Goal: Information Seeking & Learning: Learn about a topic

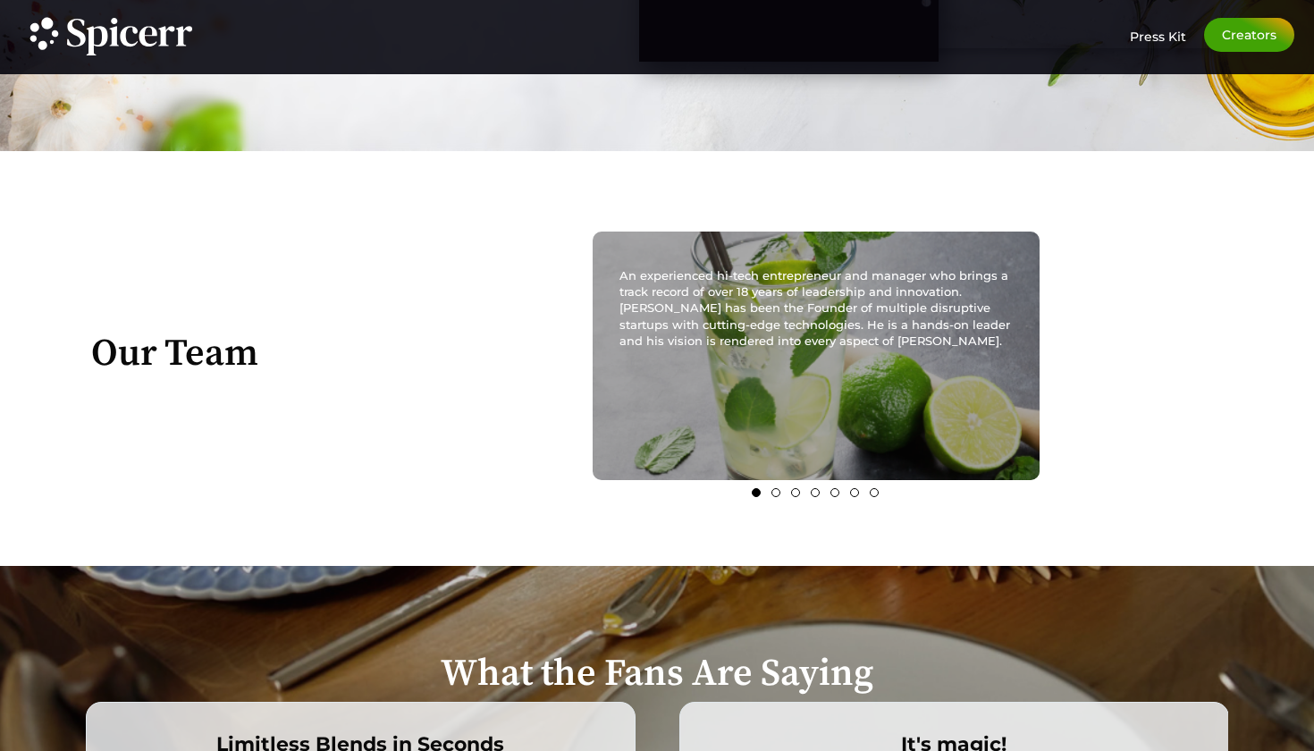
scroll to position [2743, 0]
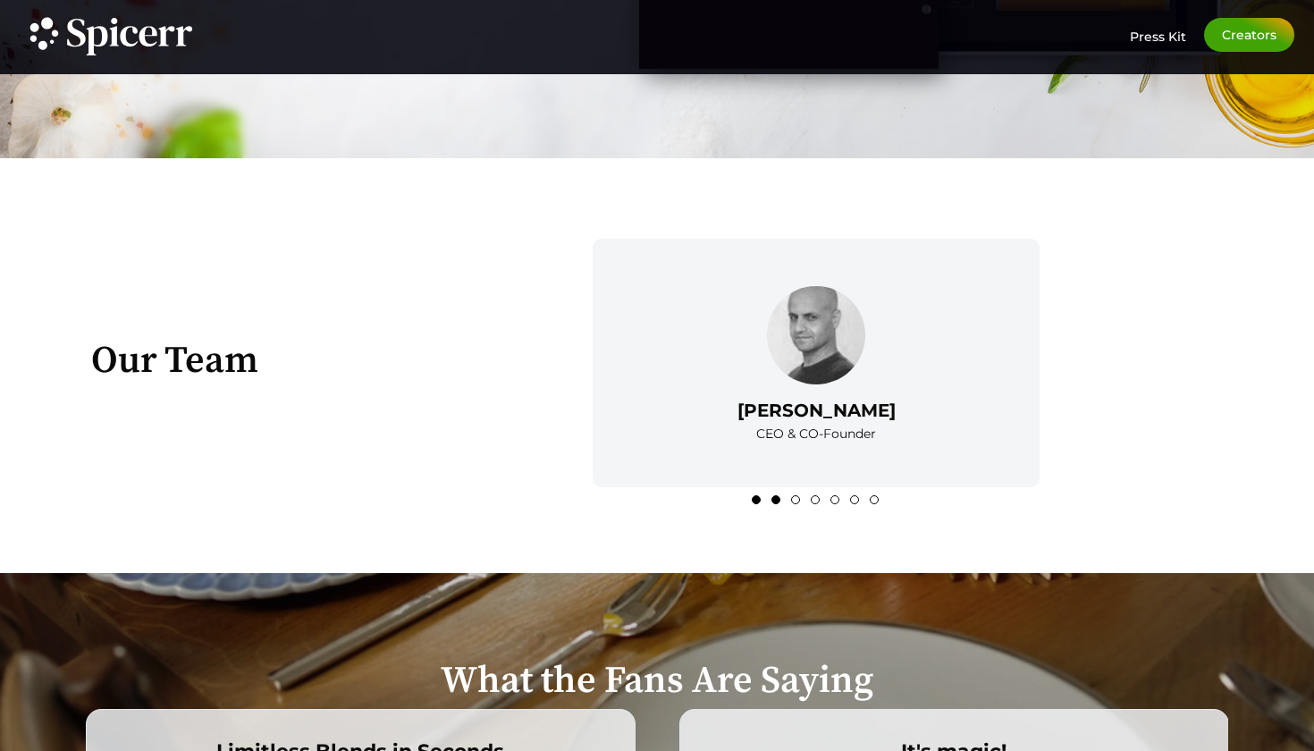
click at [781, 496] on li "2" at bounding box center [776, 499] width 9 height 9
click at [800, 499] on button "3" at bounding box center [795, 499] width 9 height 9
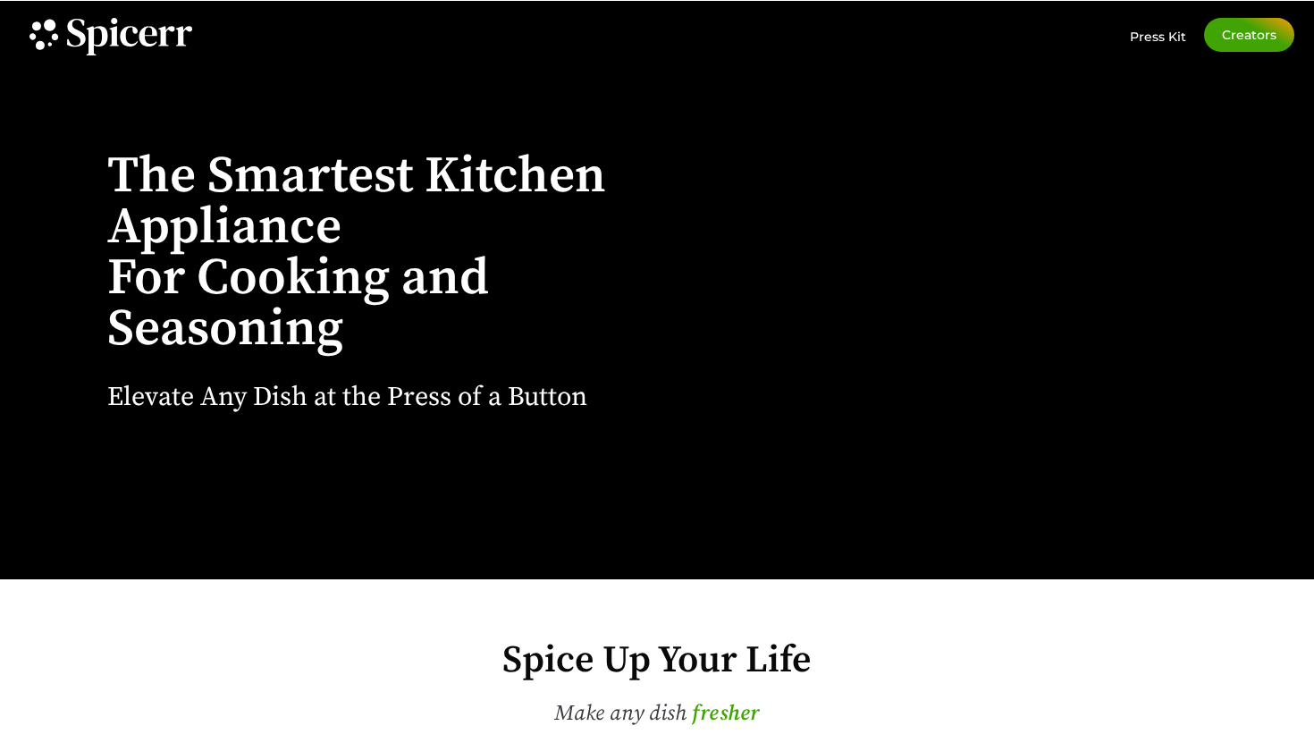
scroll to position [0, 0]
click at [39, 35] on icon at bounding box center [43, 33] width 38 height 38
click at [1166, 47] on div "Press Kit" at bounding box center [1140, 37] width 94 height 38
click at [1169, 33] on span "Press Kit" at bounding box center [1158, 37] width 56 height 16
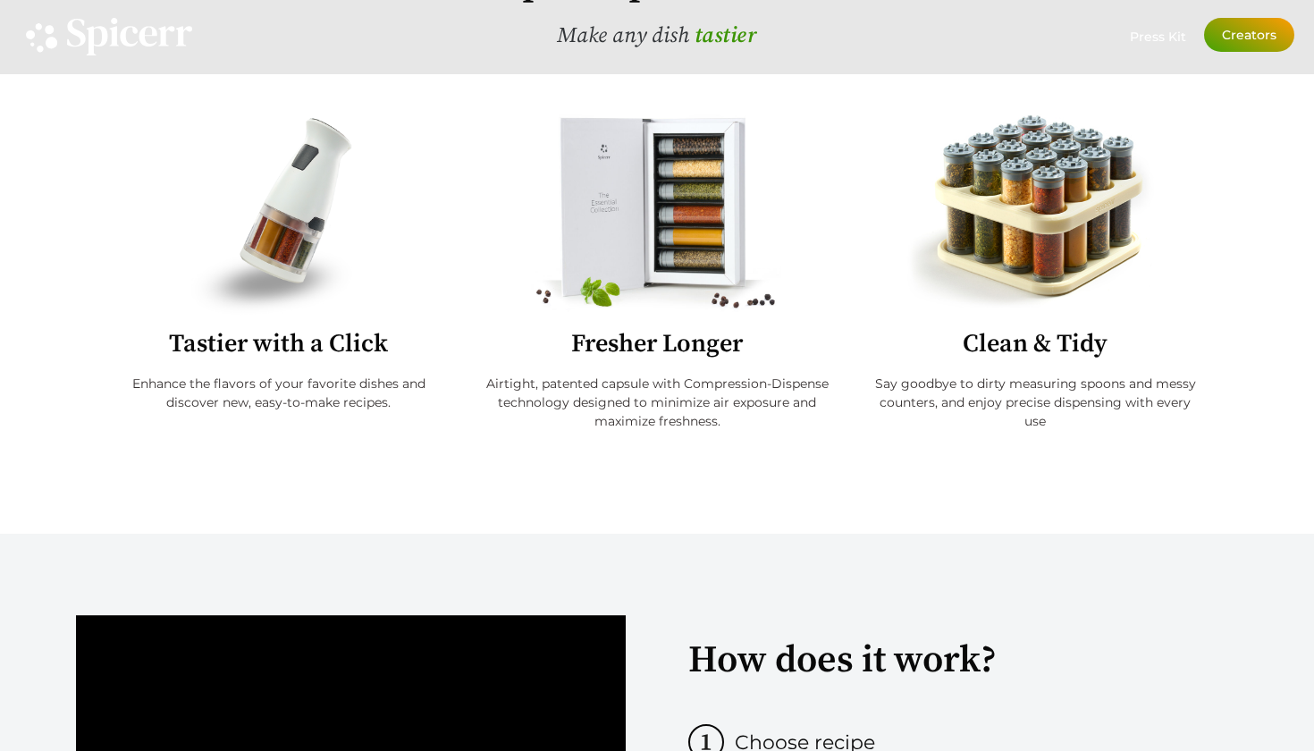
scroll to position [680, 0]
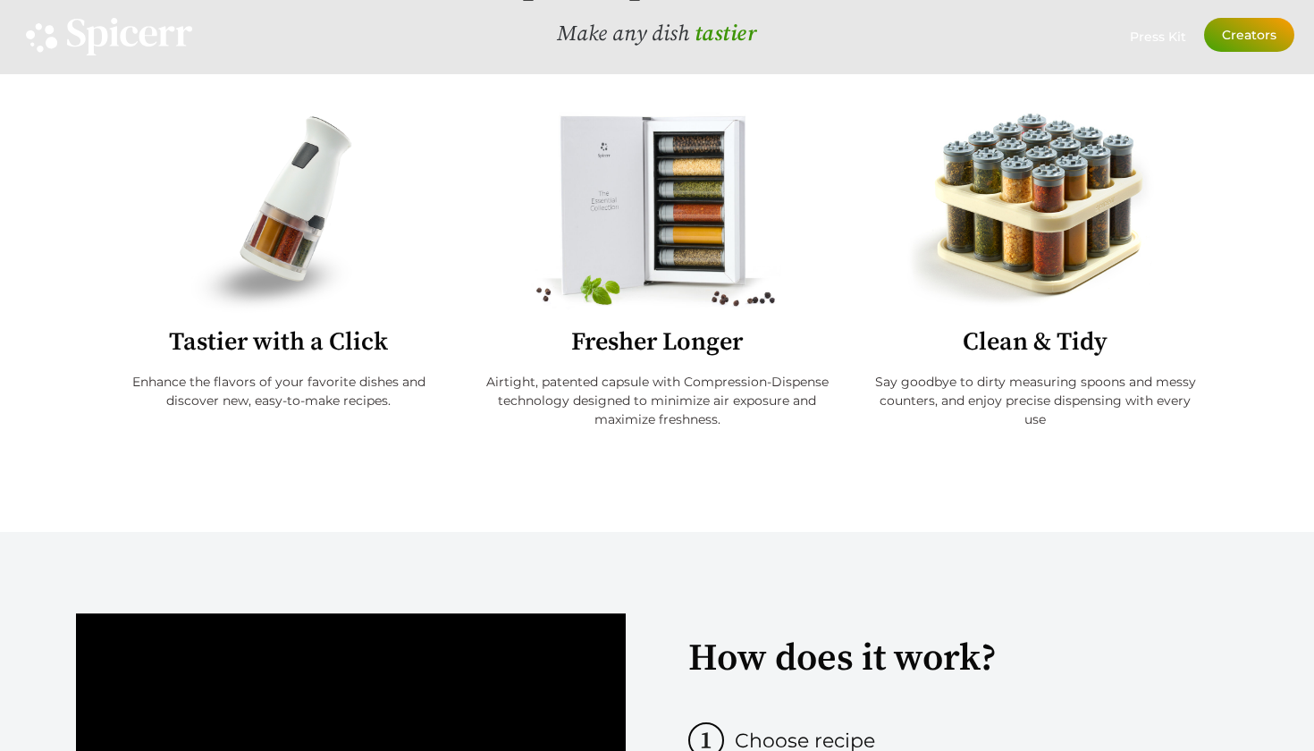
click at [1250, 43] on link "Creators" at bounding box center [1249, 35] width 90 height 34
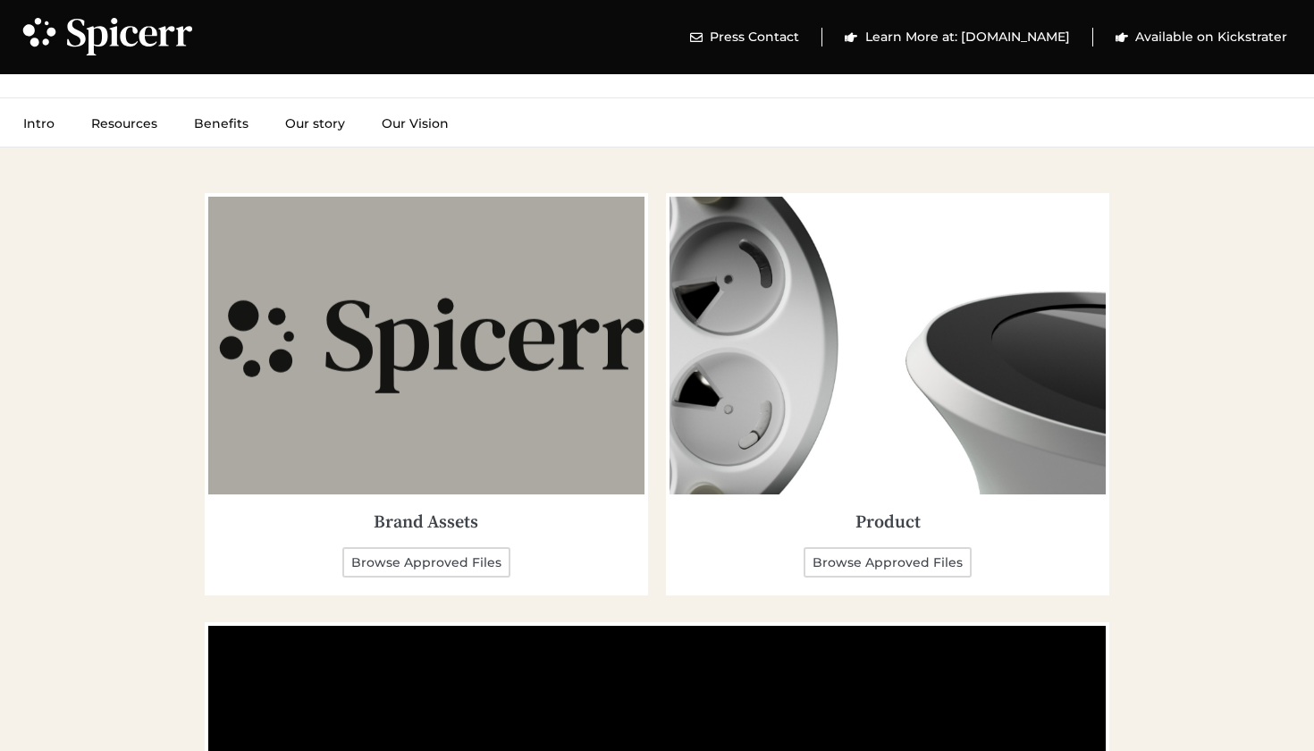
scroll to position [2549, 0]
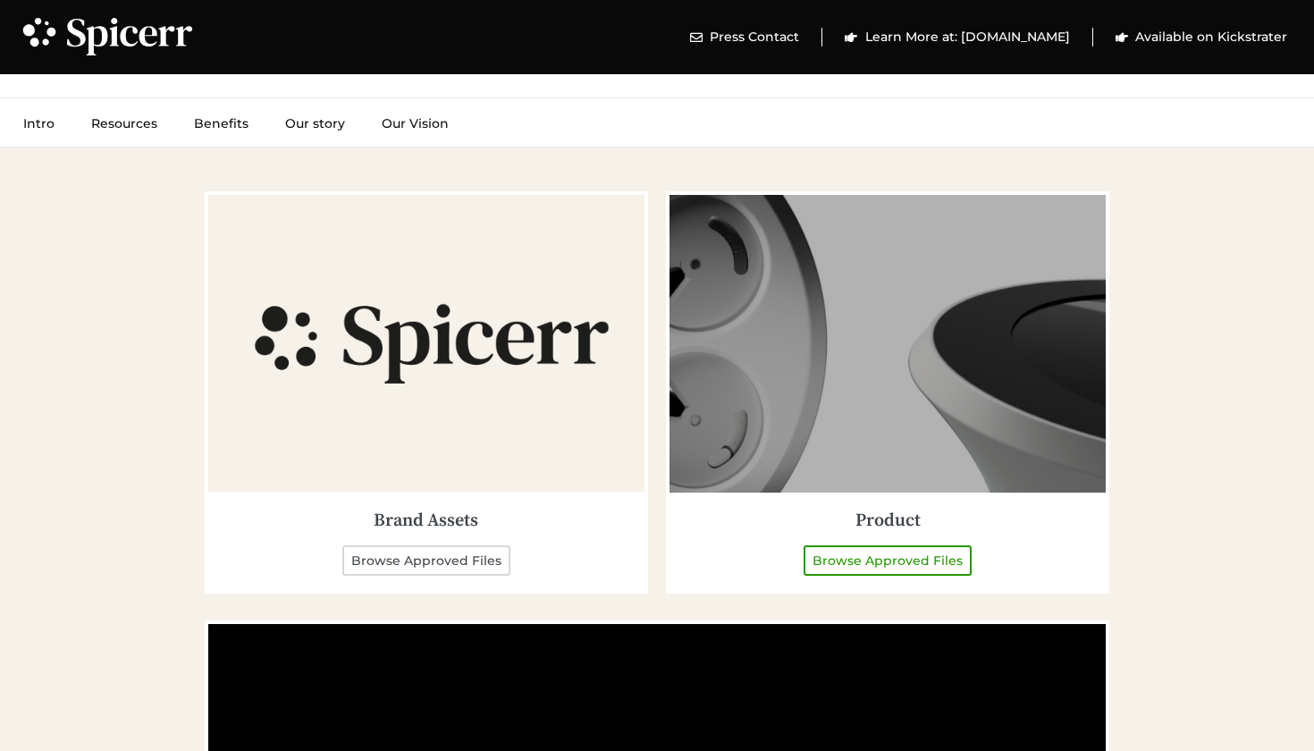
click at [857, 555] on link "Browse Approved Files" at bounding box center [888, 560] width 168 height 30
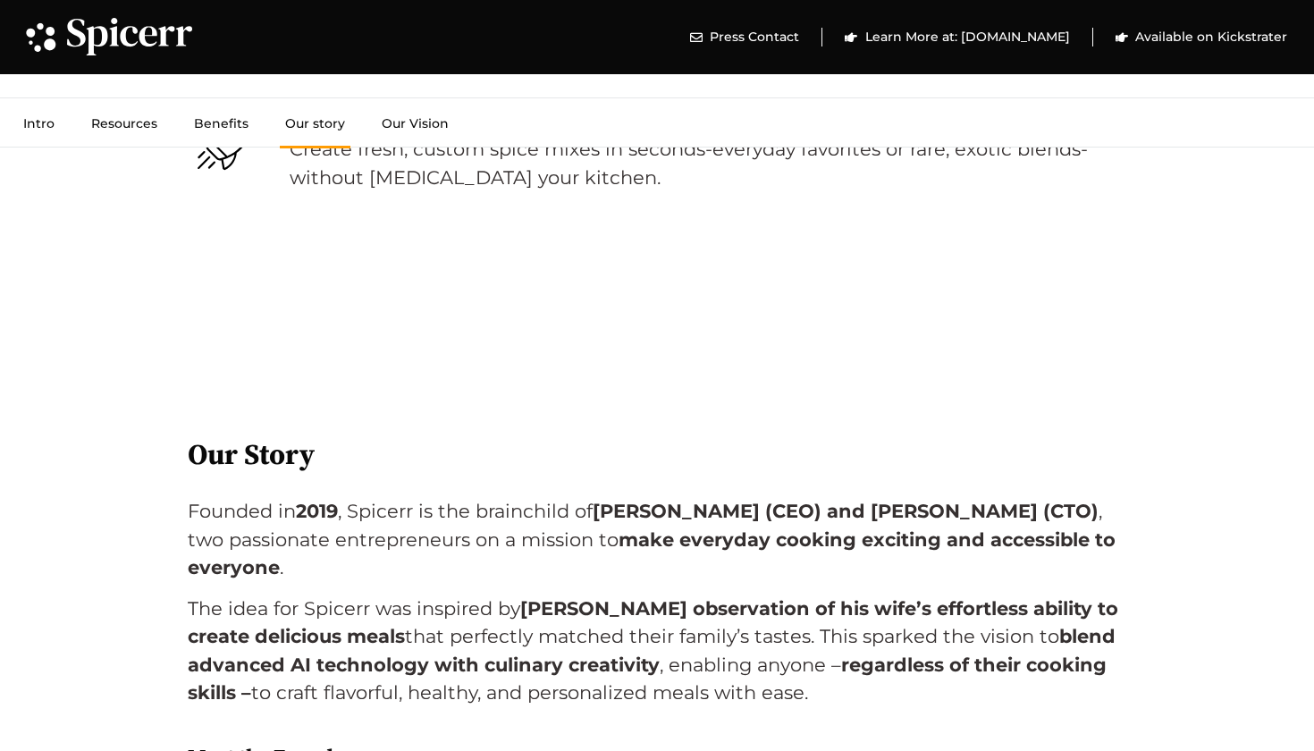
scroll to position [4686, 0]
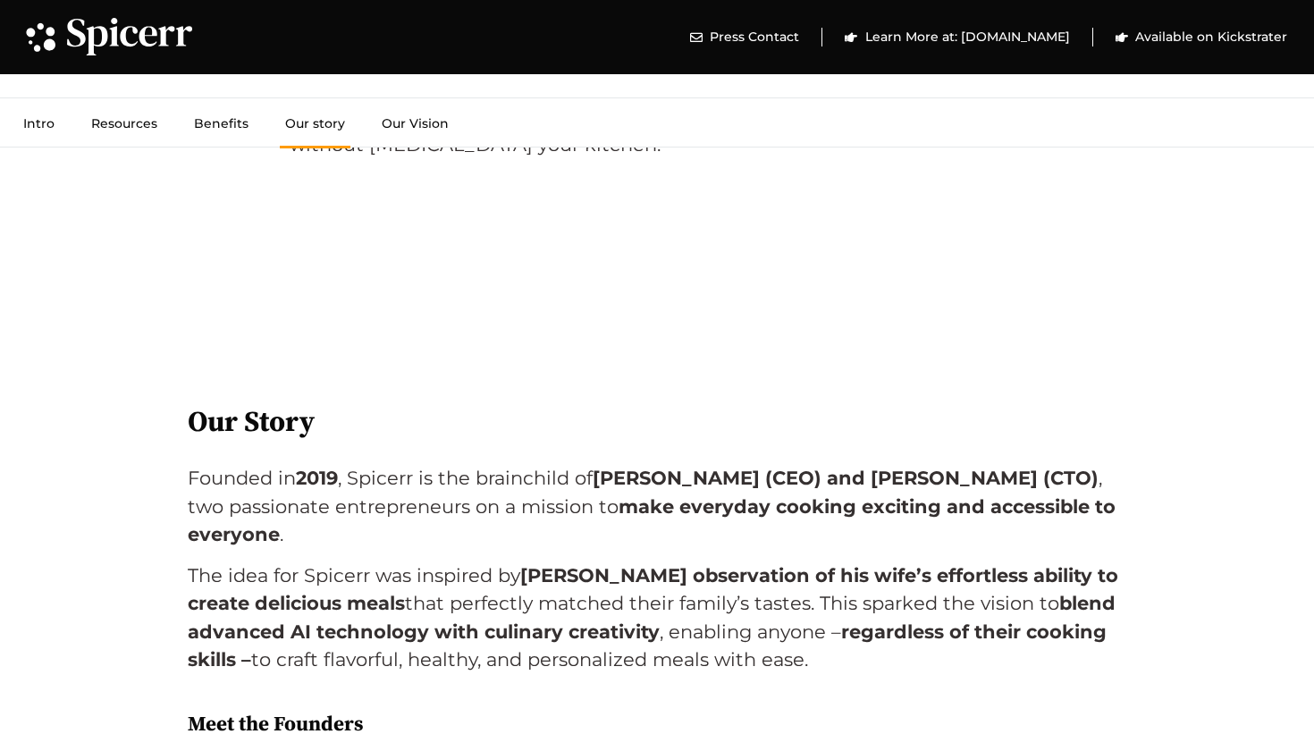
click at [315, 467] on b "2019" at bounding box center [317, 478] width 42 height 22
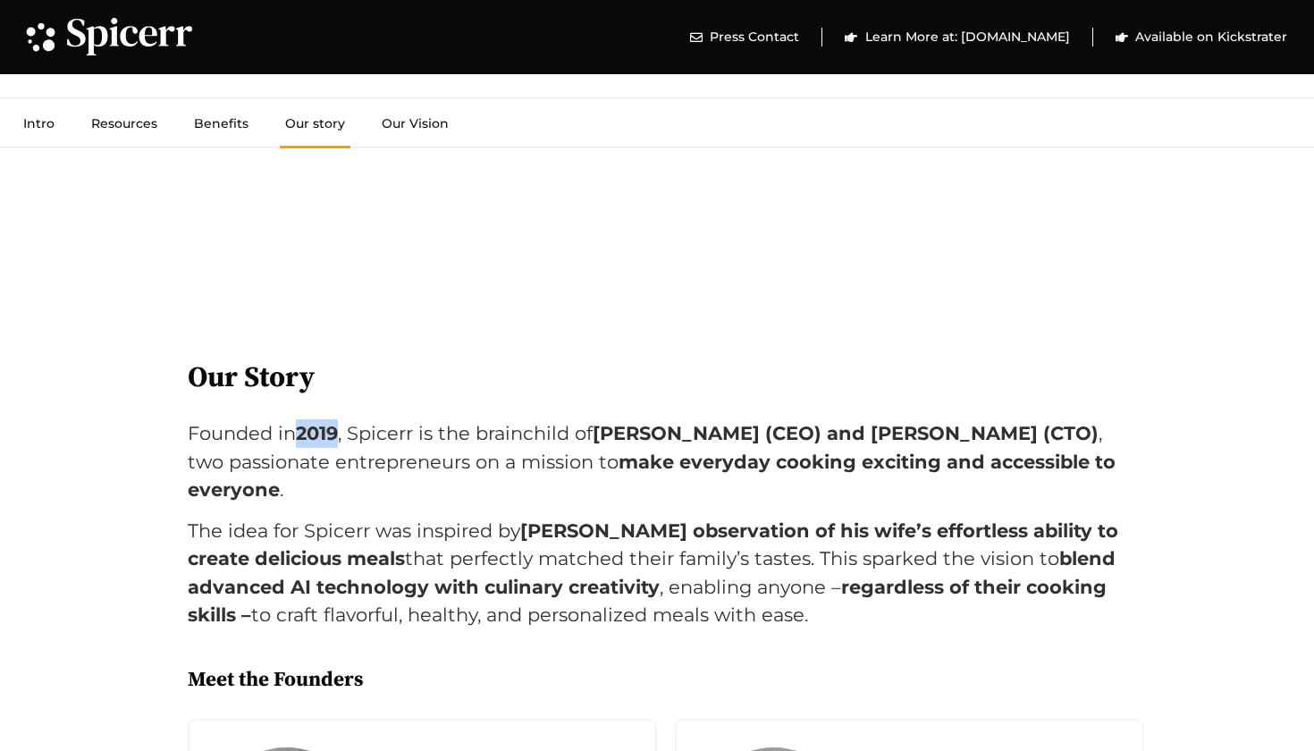
scroll to position [4731, 0]
click at [446, 442] on span ", two passionate entrepreneurs on a mission to" at bounding box center [645, 447] width 915 height 51
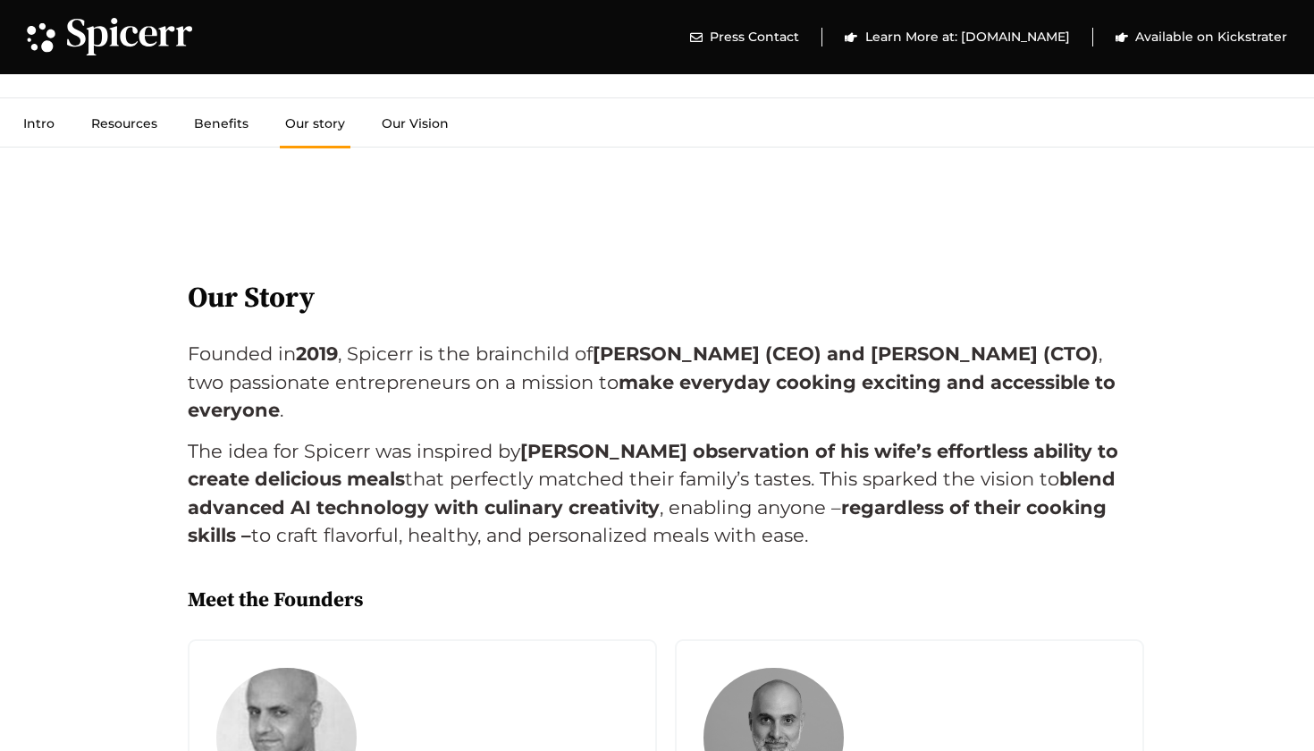
scroll to position [4815, 0]
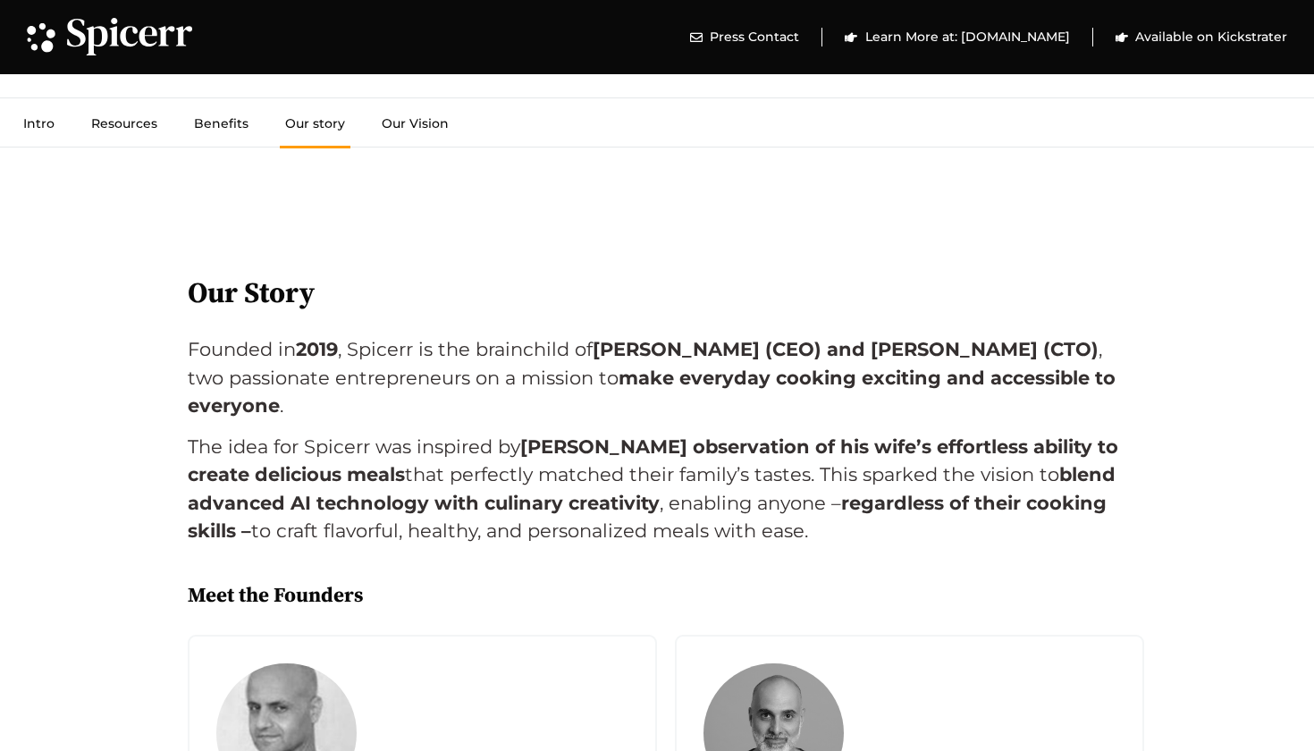
click at [321, 338] on b "2019" at bounding box center [317, 349] width 42 height 22
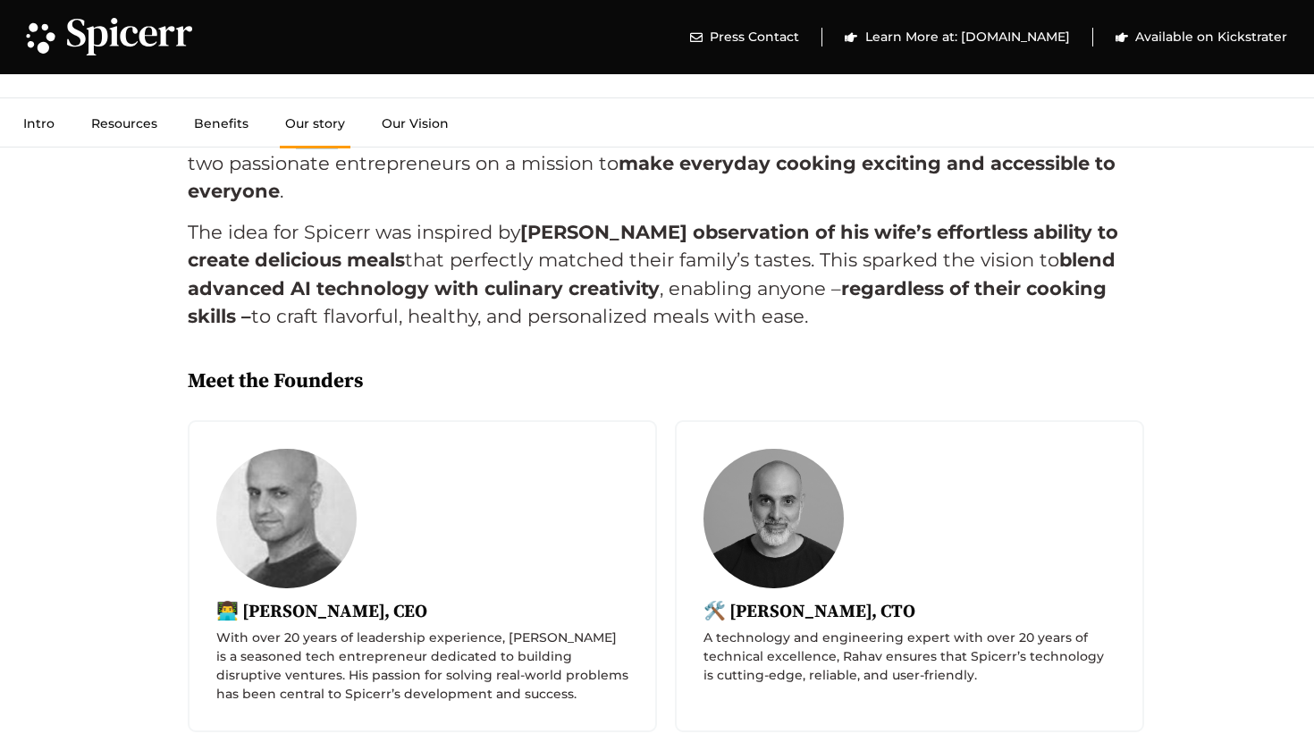
scroll to position [5041, 0]
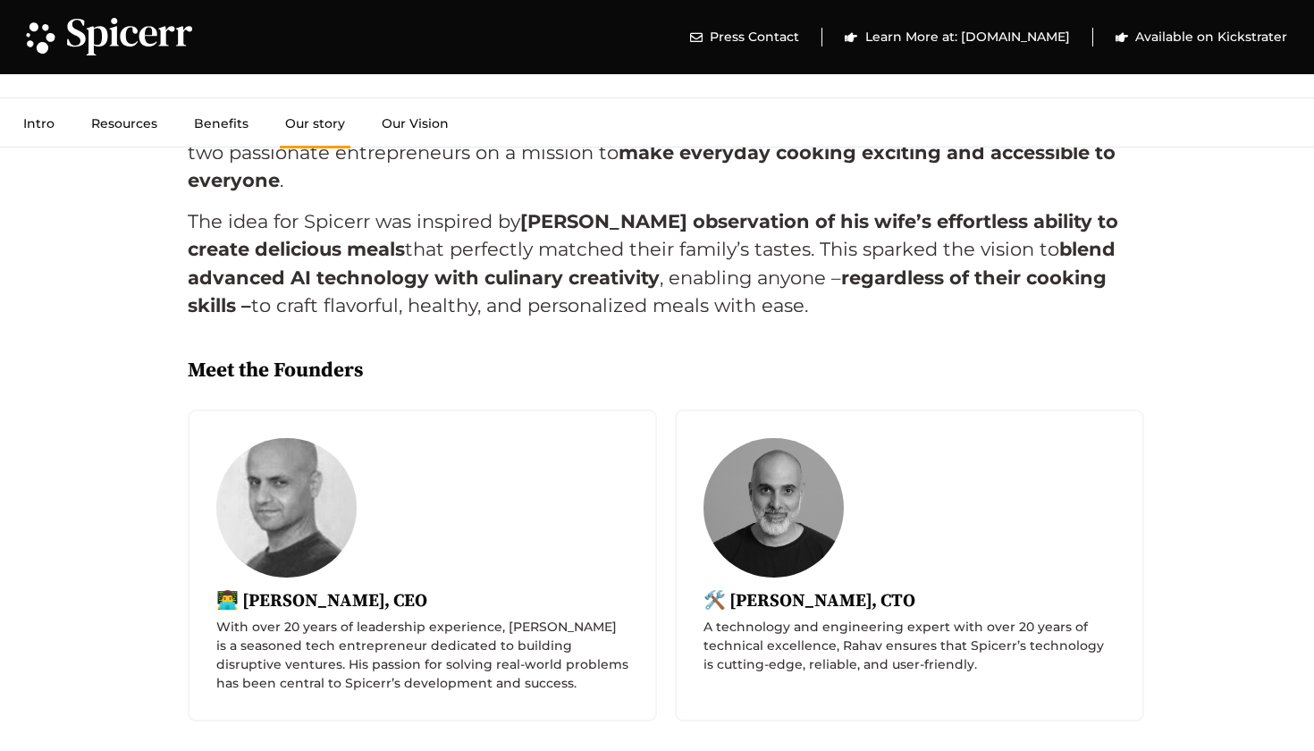
click at [384, 306] on div "Founded in 2019 , Spicerr is the brainchild of Tomer Eden (CEO) and Rahav Cohen…" at bounding box center [657, 215] width 939 height 210
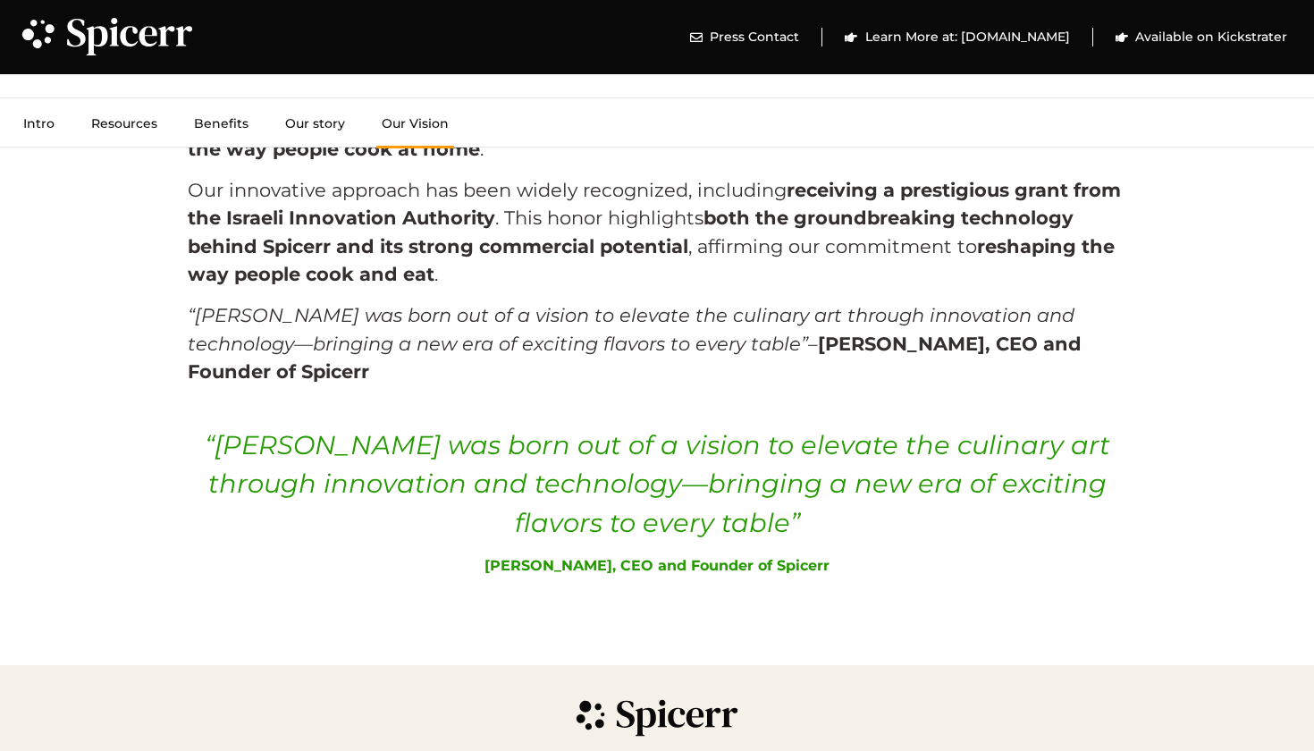
scroll to position [6040, 0]
click at [53, 122] on link "Intro" at bounding box center [39, 123] width 42 height 50
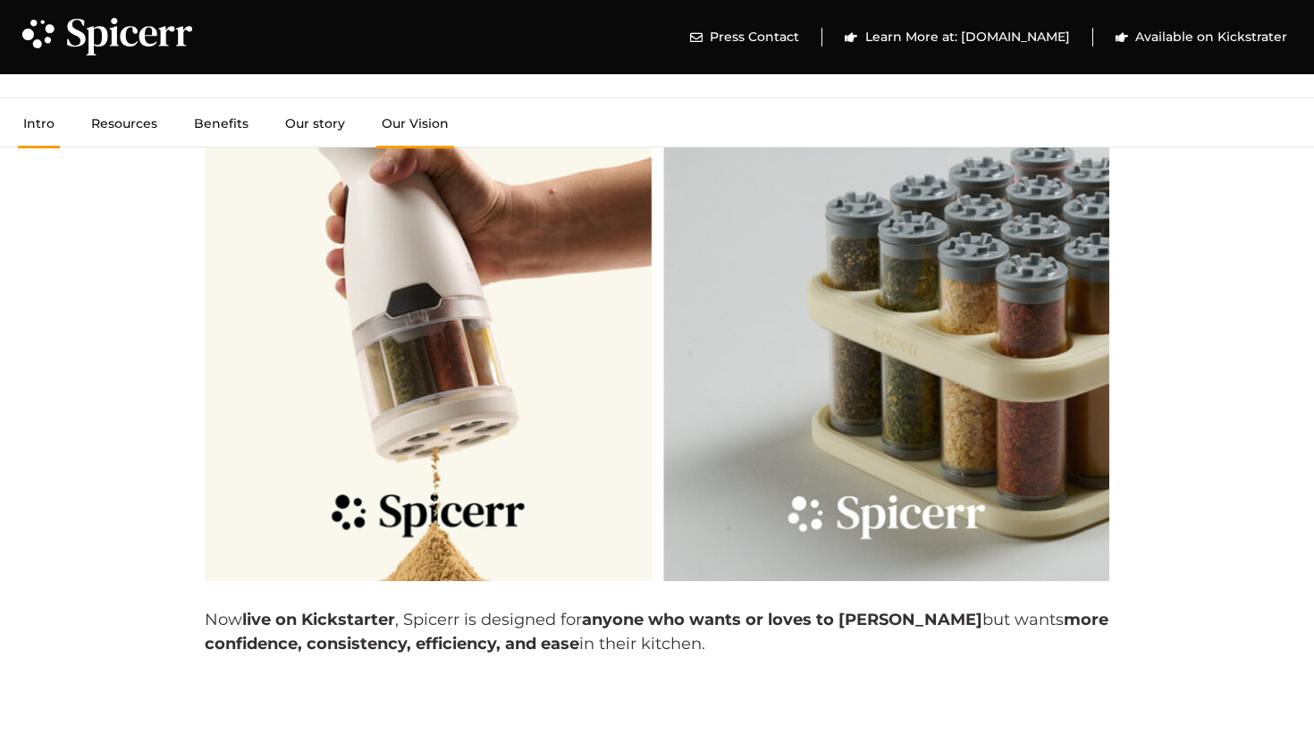
scroll to position [804, 0]
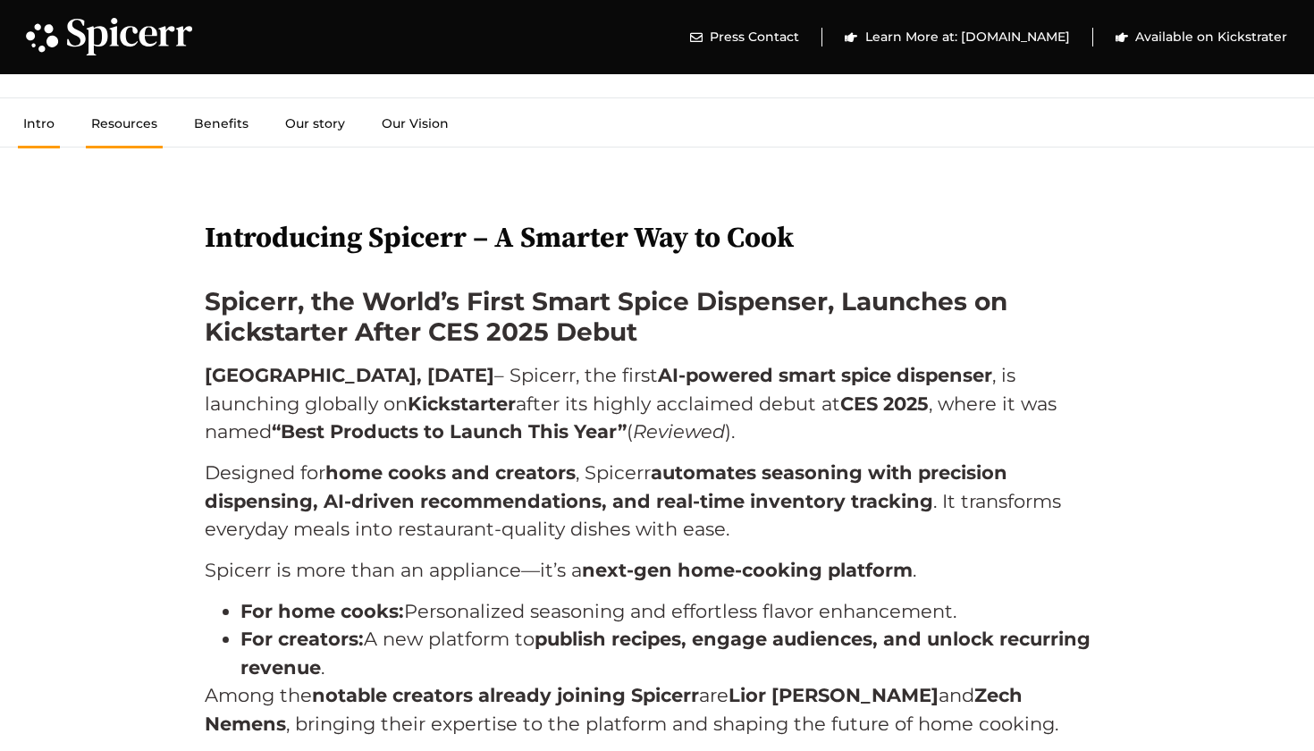
click at [108, 120] on link "Resources" at bounding box center [124, 123] width 77 height 50
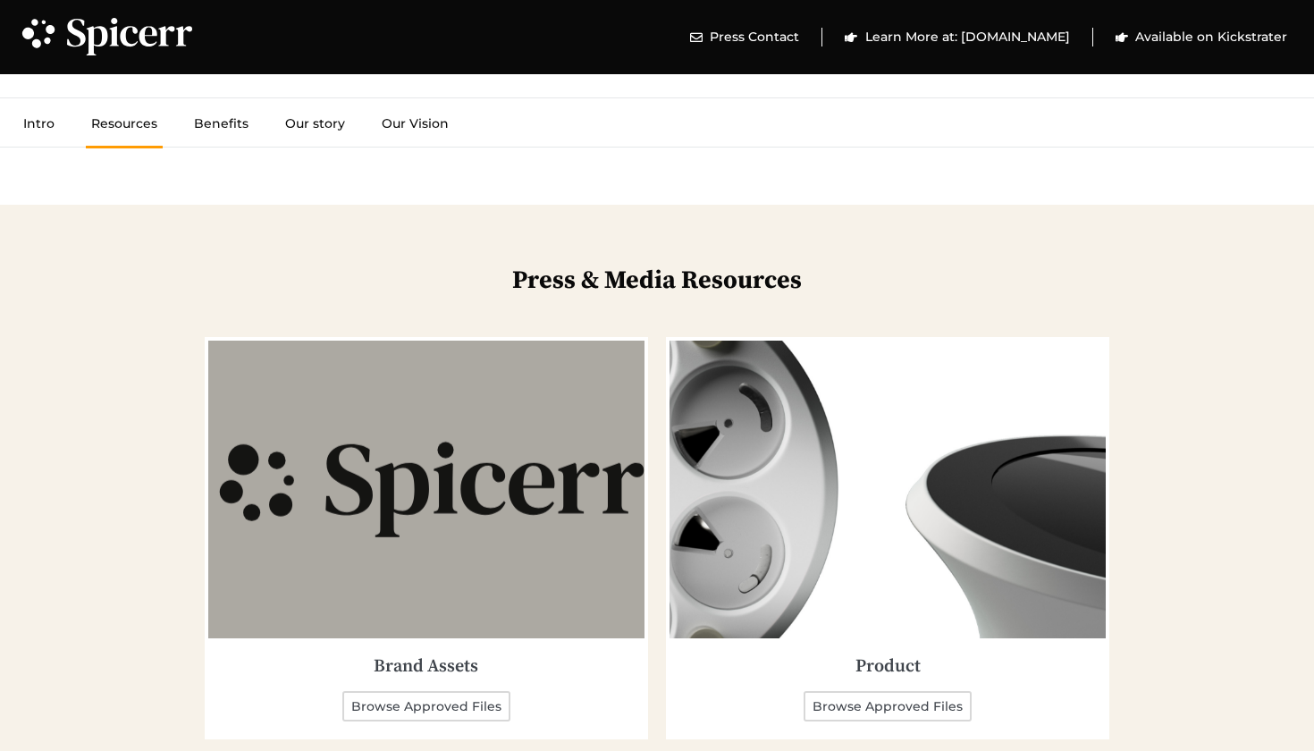
click at [395, 484] on div at bounding box center [431, 490] width 447 height 298
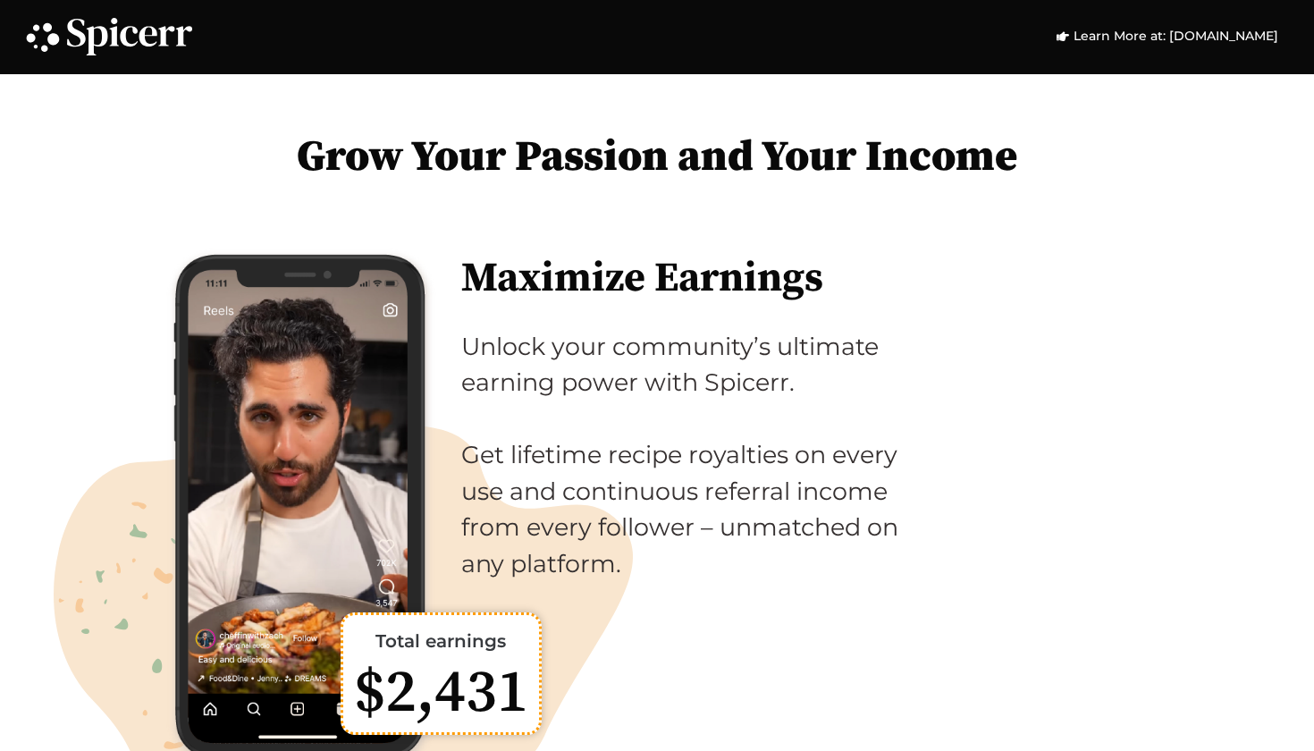
scroll to position [870, 0]
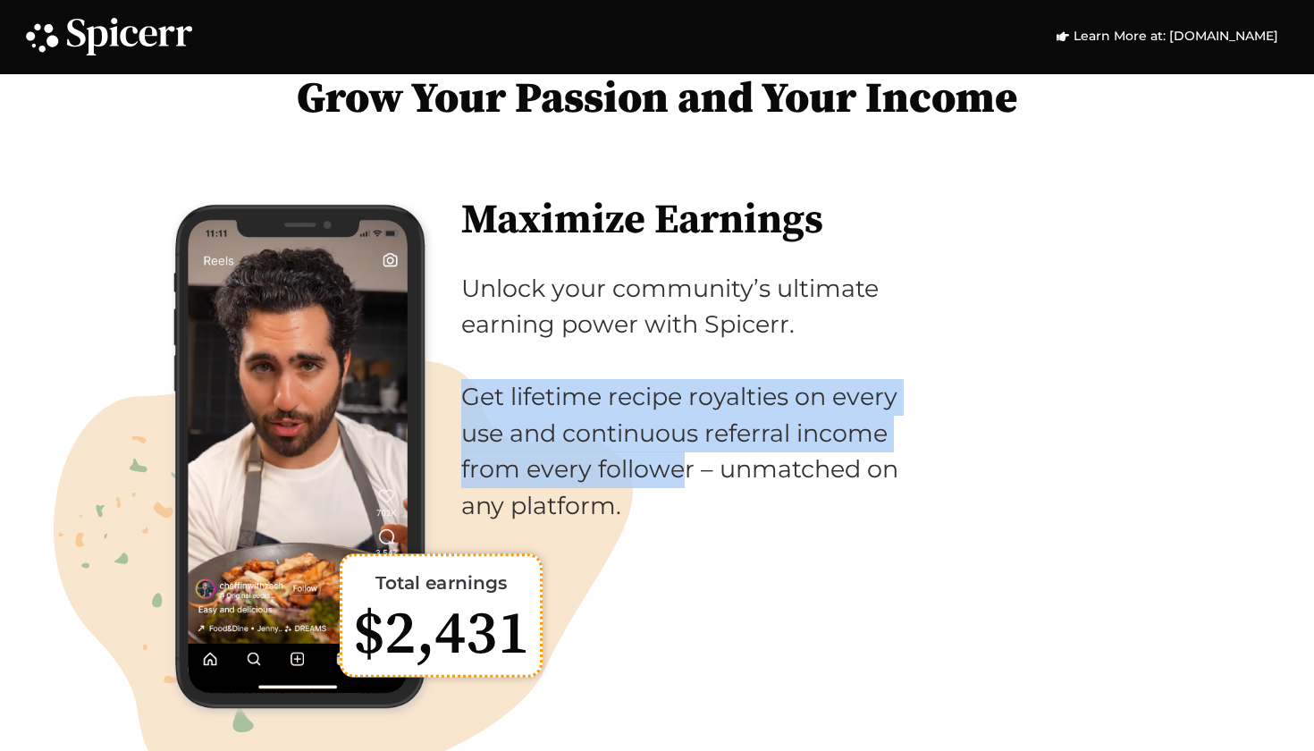
drag, startPoint x: 470, startPoint y: 392, endPoint x: 676, endPoint y: 458, distance: 216.0
click at [676, 458] on div "Unlock your community’s ultimate earning power with Spicerr. Get lifetime recip…" at bounding box center [687, 398] width 452 height 254
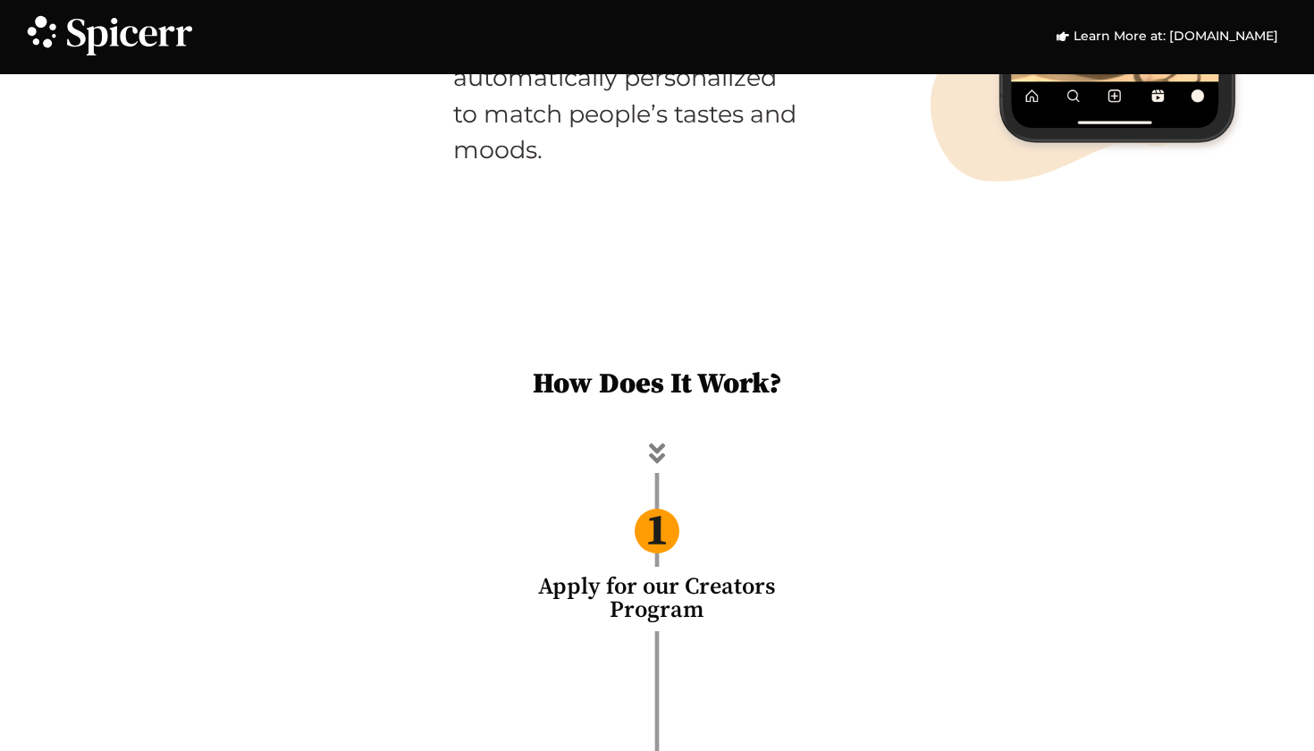
scroll to position [3585, 0]
